Goal: Transaction & Acquisition: Purchase product/service

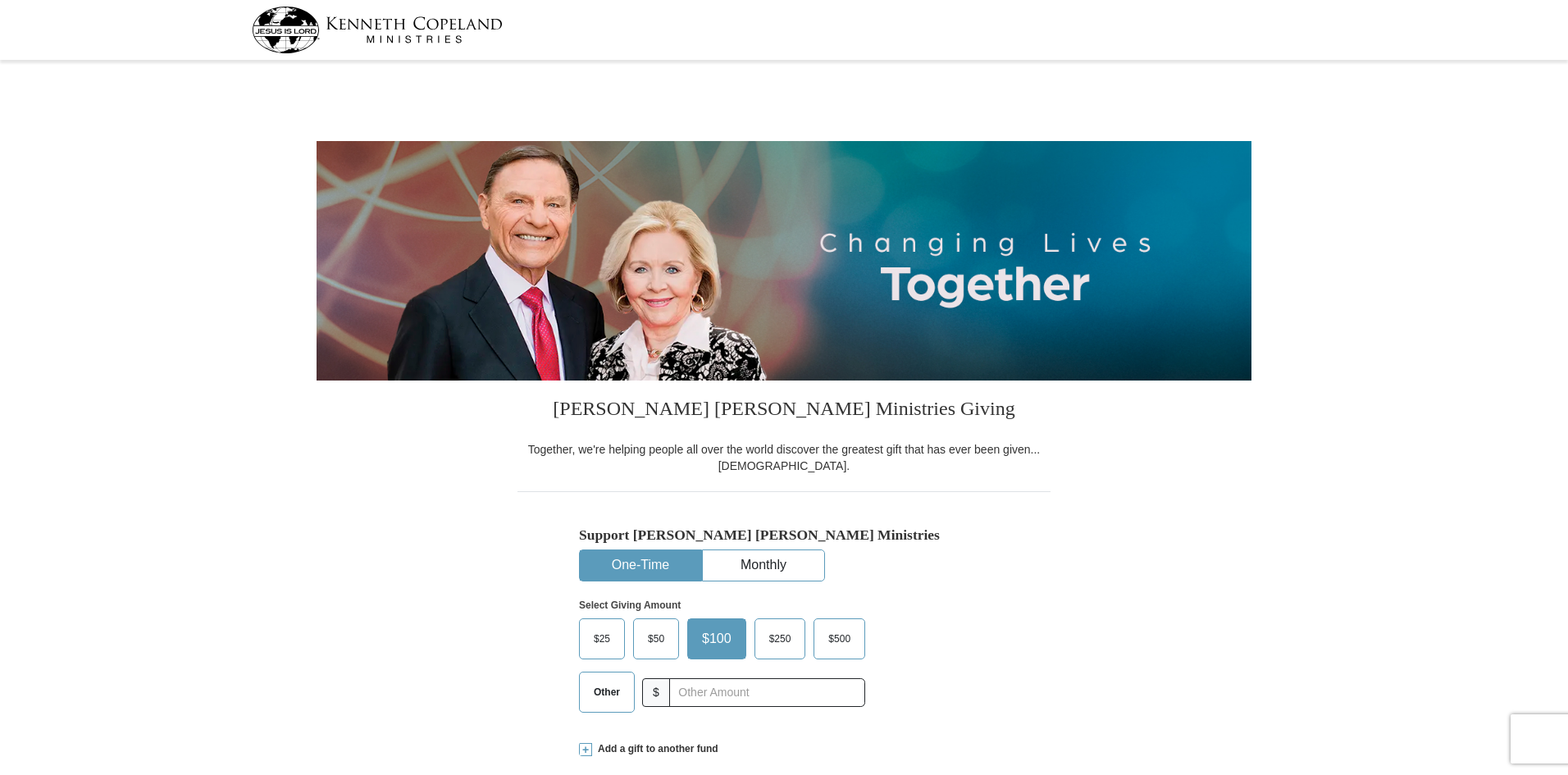
select select "[GEOGRAPHIC_DATA]"
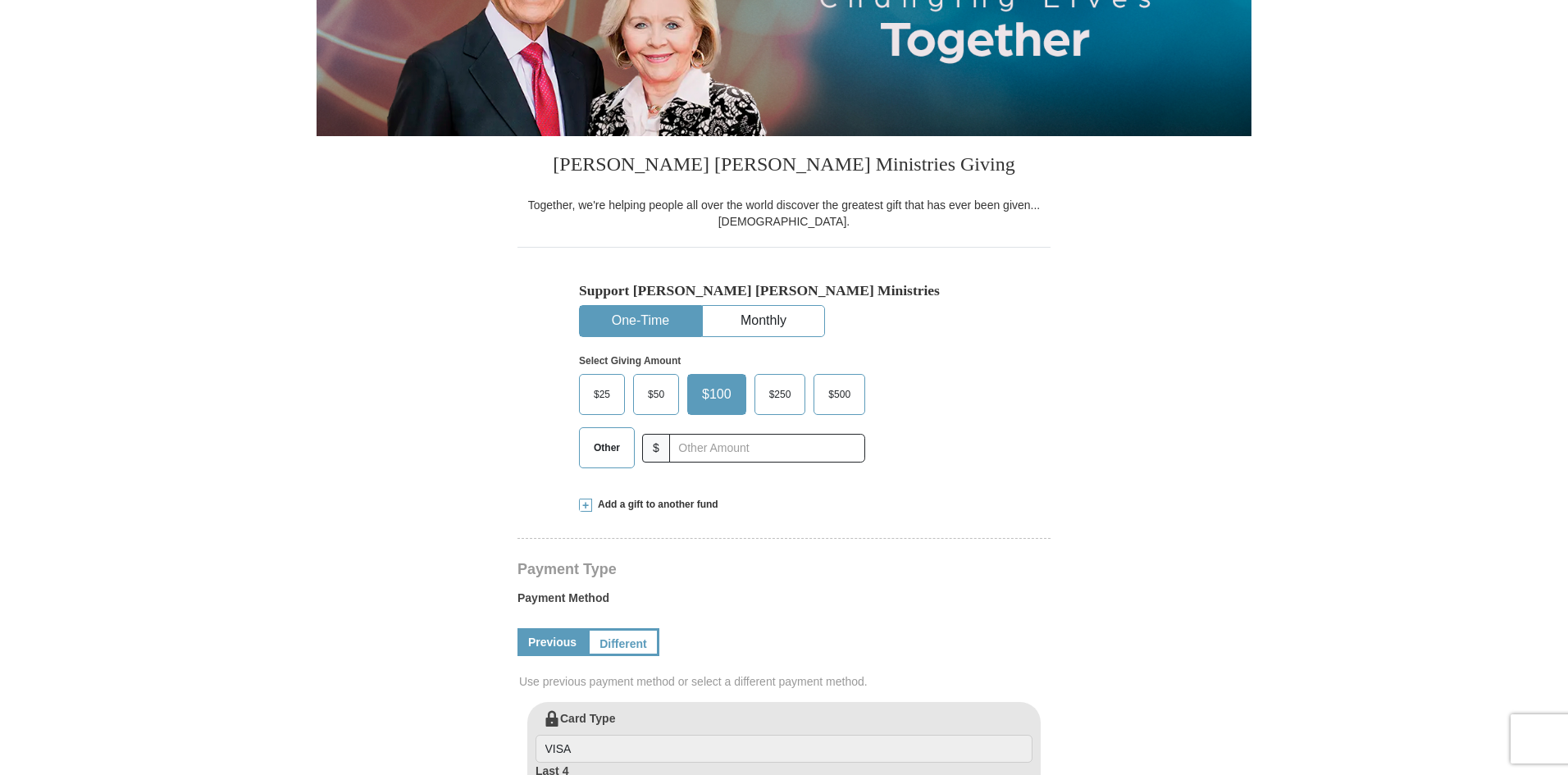
scroll to position [246, 0]
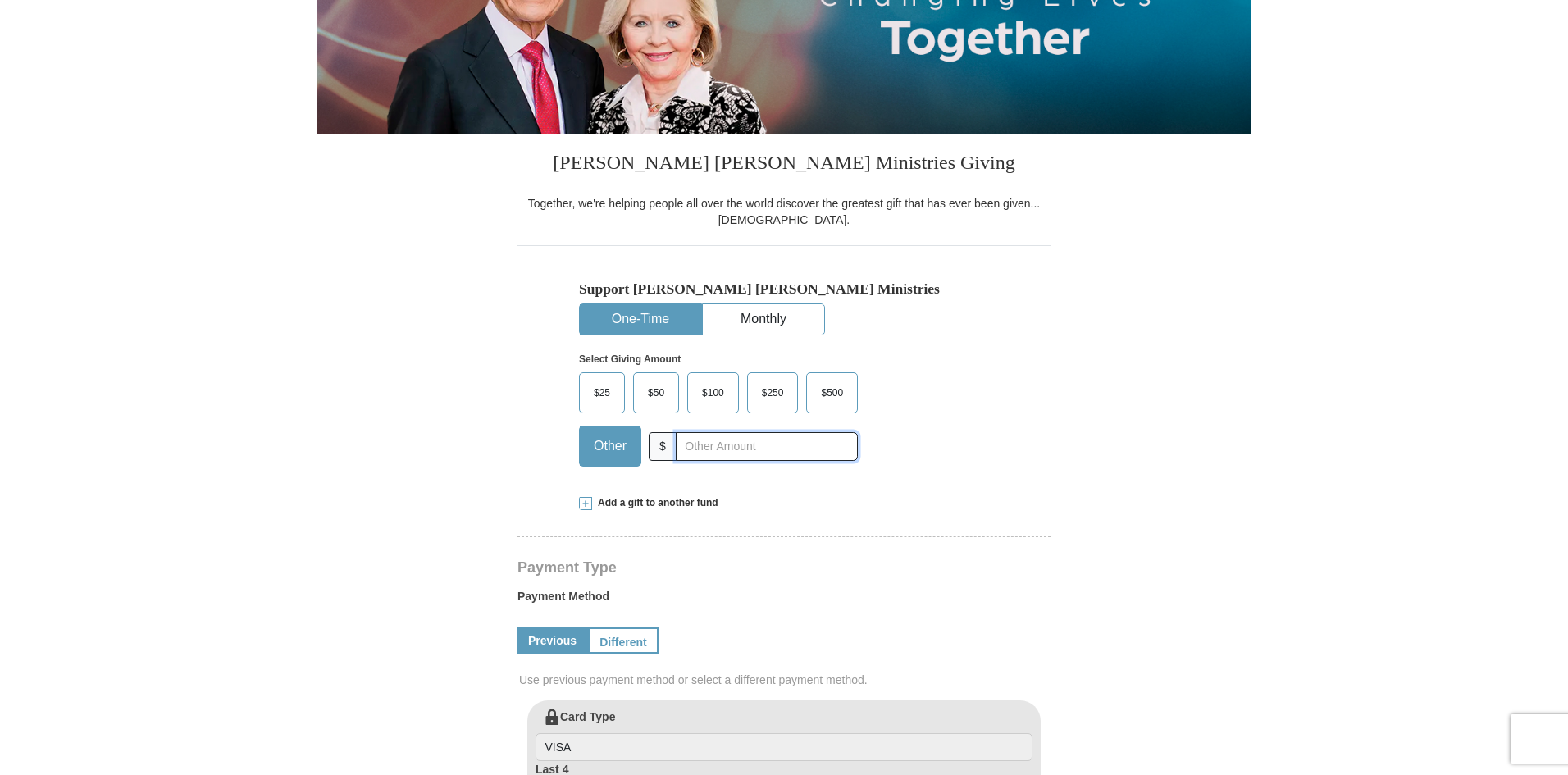
click at [705, 449] on input "text" at bounding box center [767, 446] width 182 height 29
type input "20"
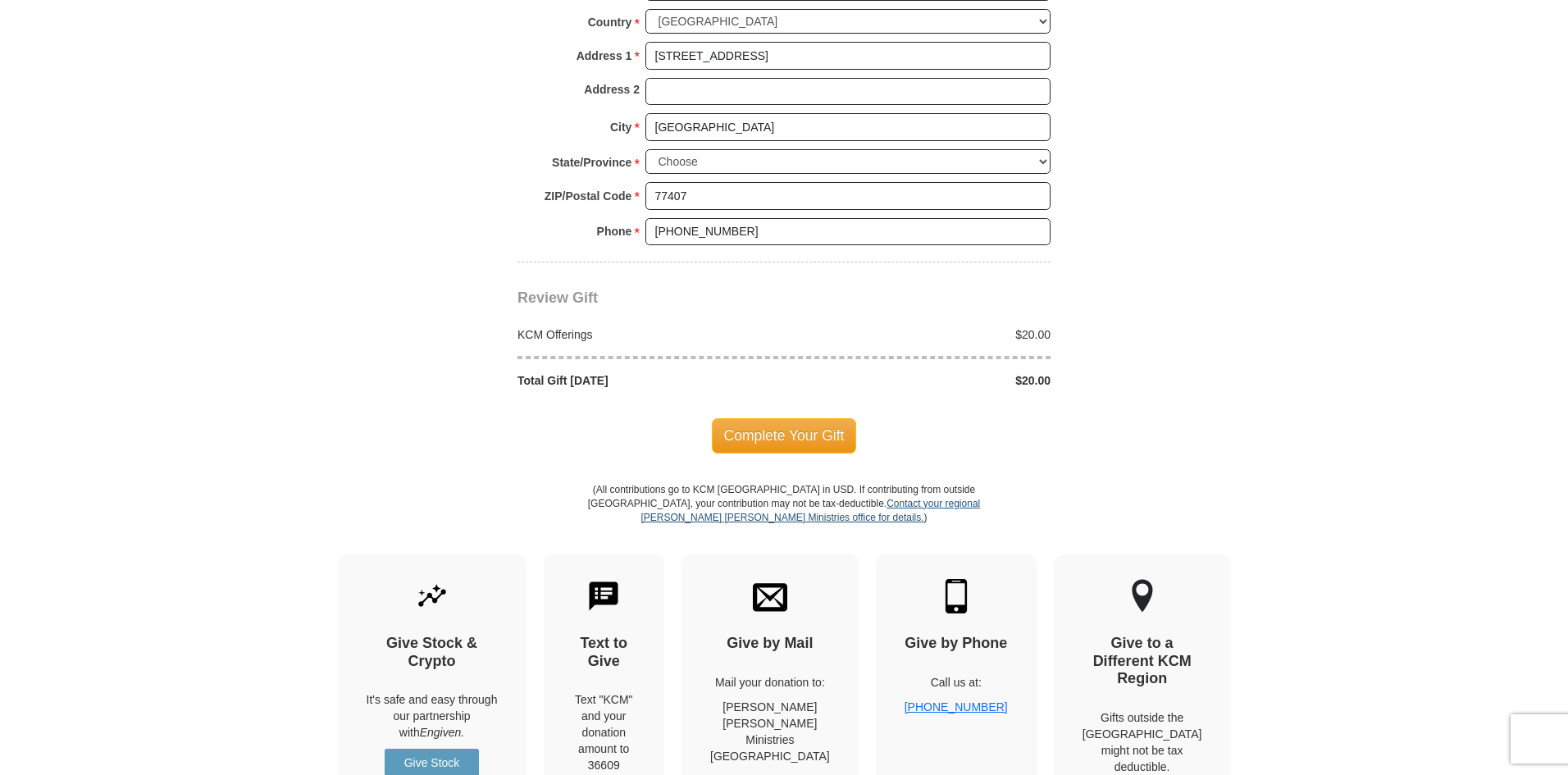
scroll to position [1313, 0]
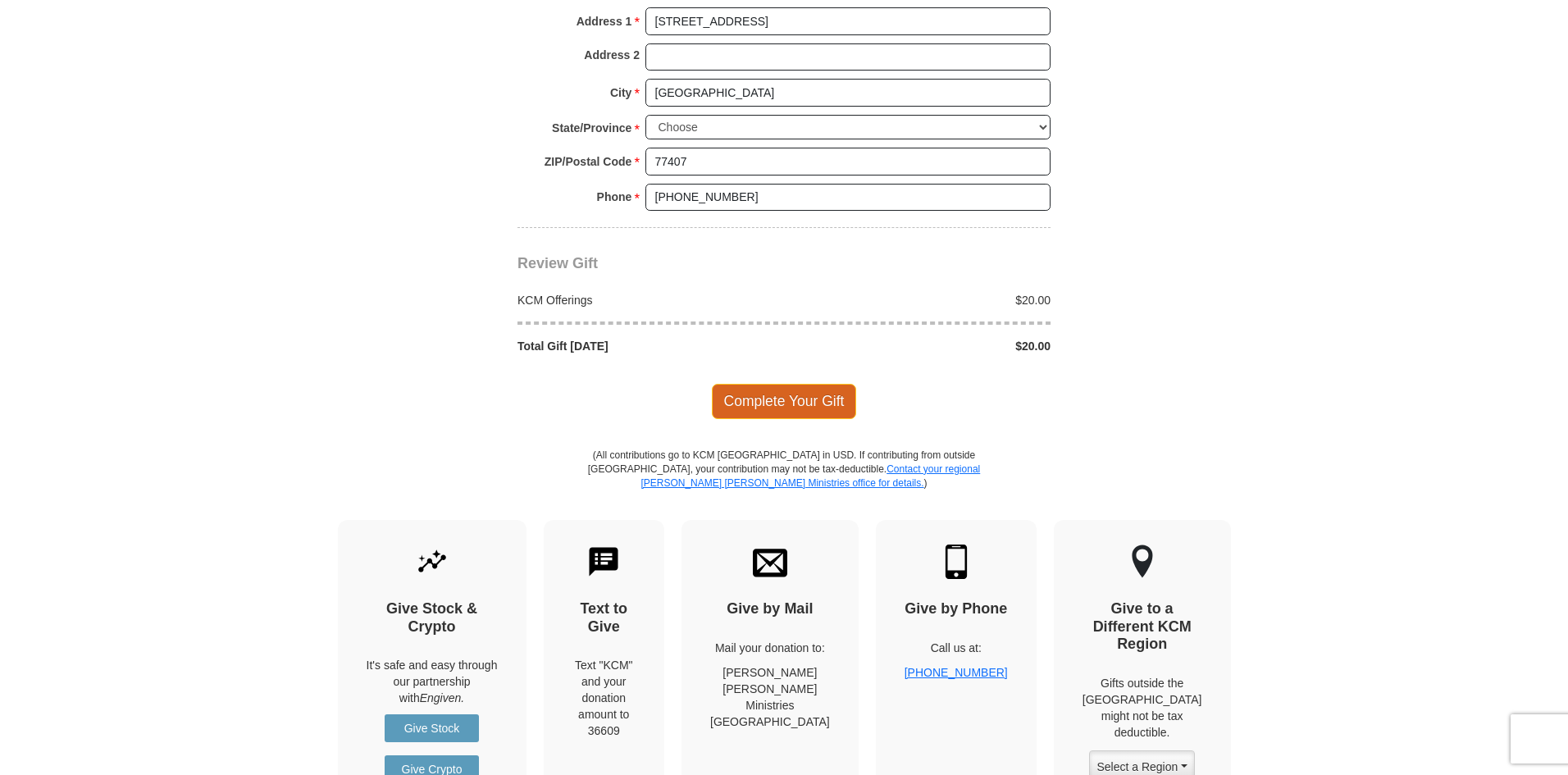
click at [780, 390] on span "Complete Your Gift" at bounding box center [784, 400] width 145 height 35
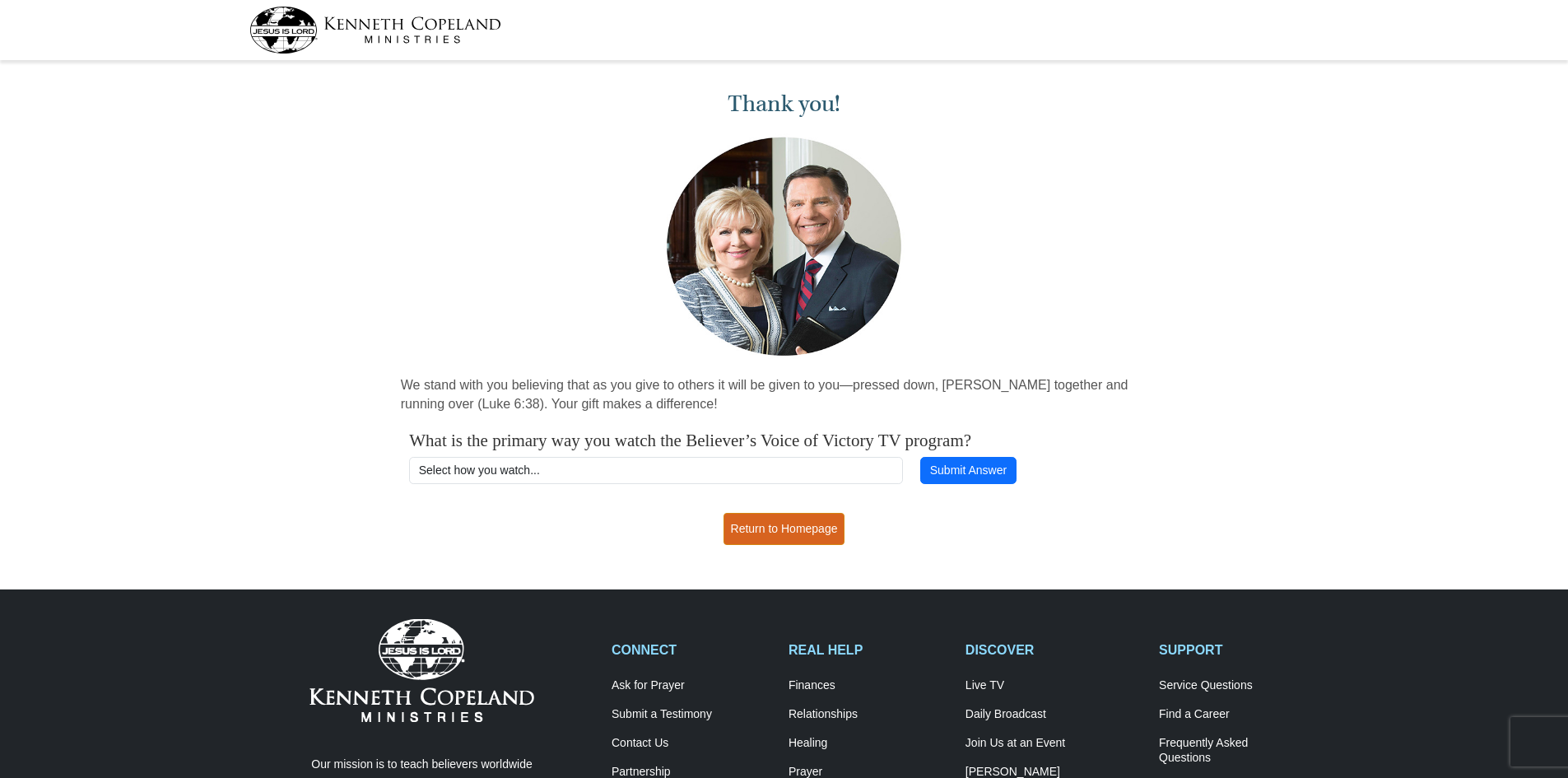
click at [790, 530] on link "Return to Homepage" at bounding box center [784, 529] width 122 height 32
